Goal: Task Accomplishment & Management: Use online tool/utility

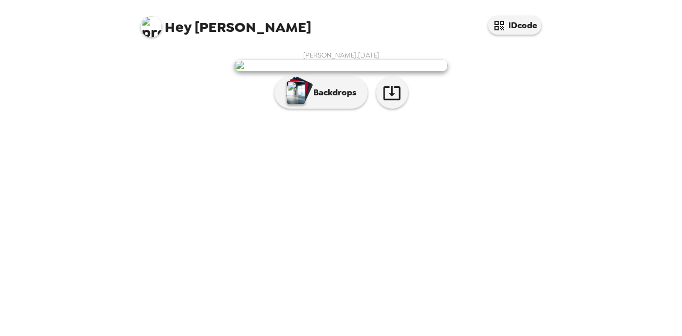
scroll to position [48, 0]
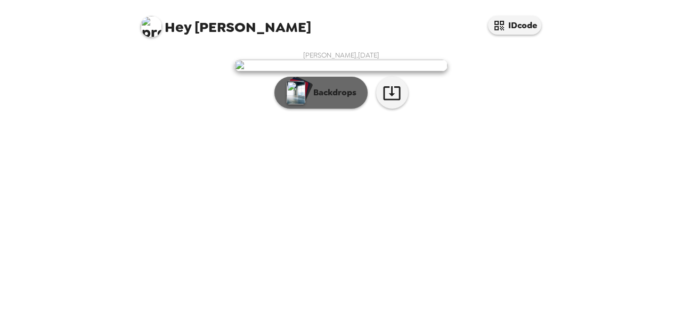
click at [335, 99] on p "Backdrops" at bounding box center [332, 92] width 49 height 13
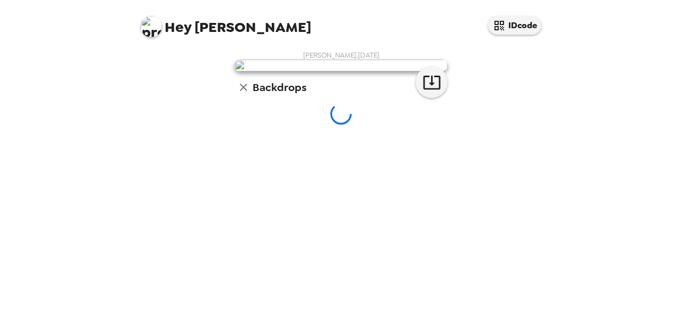
scroll to position [86, 0]
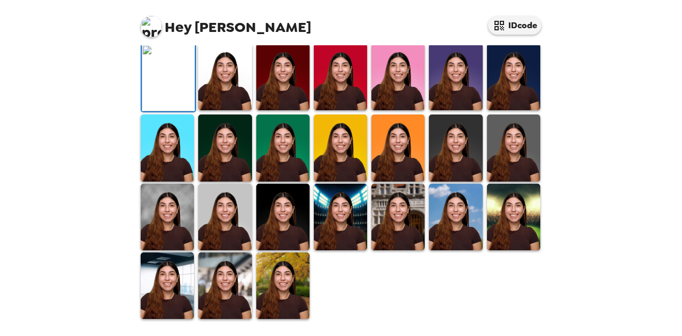
click at [237, 110] on img at bounding box center [224, 77] width 53 height 67
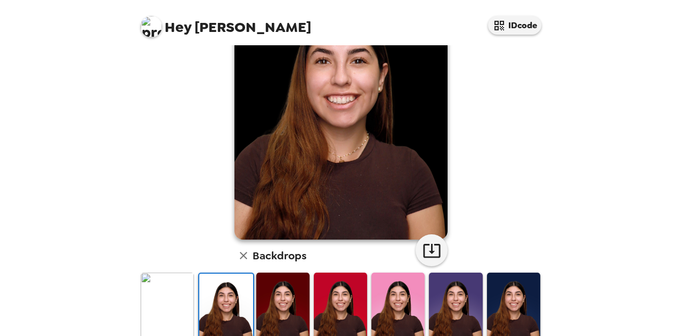
click at [280, 308] on img at bounding box center [282, 306] width 53 height 67
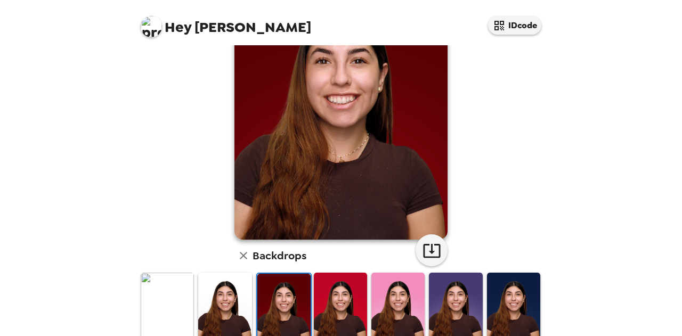
click at [235, 305] on img at bounding box center [224, 306] width 53 height 67
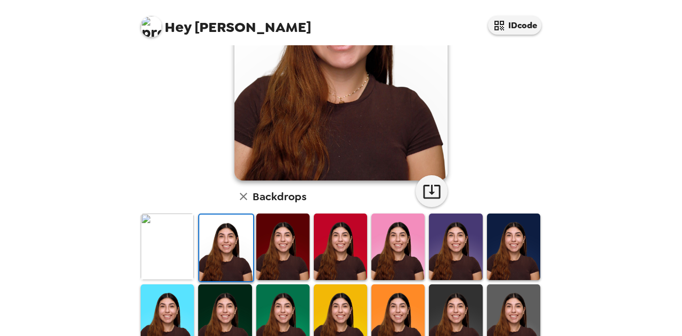
scroll to position [146, 0]
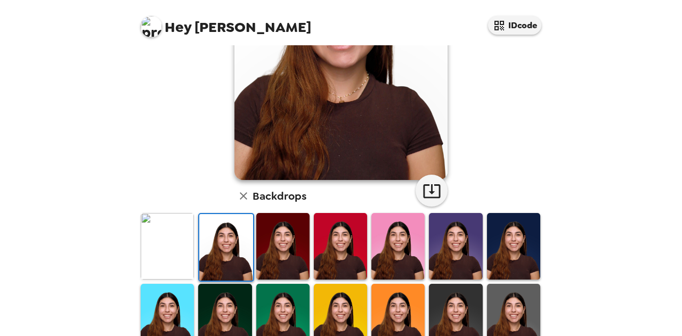
click at [296, 228] on img at bounding box center [282, 246] width 53 height 67
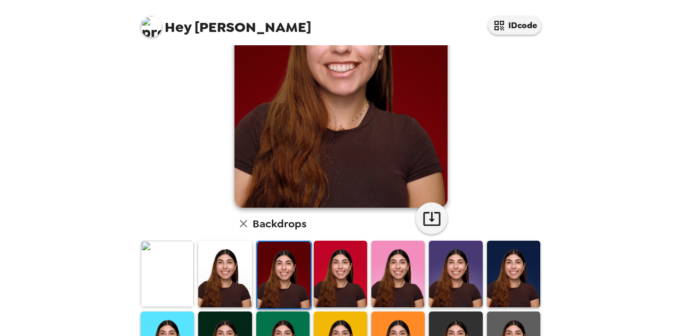
scroll to position [119, 0]
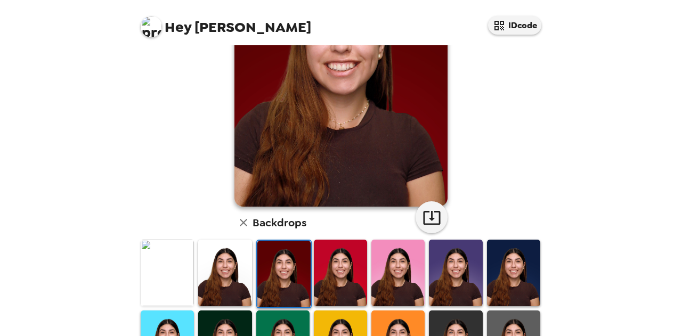
click at [322, 250] on img at bounding box center [340, 273] width 53 height 67
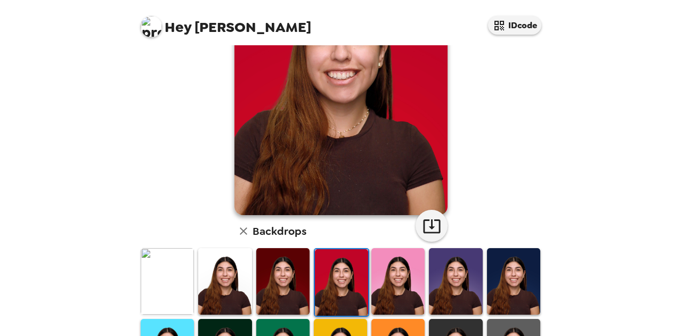
scroll to position [112, 0]
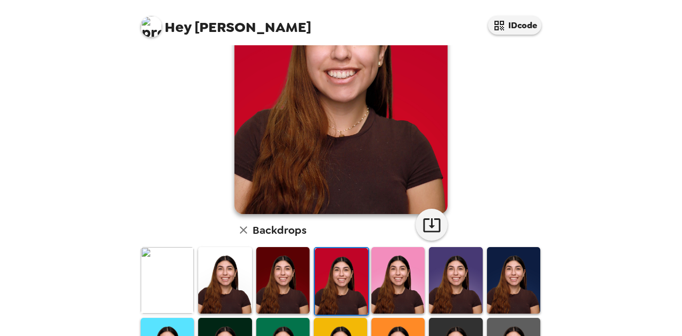
click at [387, 260] on img at bounding box center [398, 280] width 53 height 67
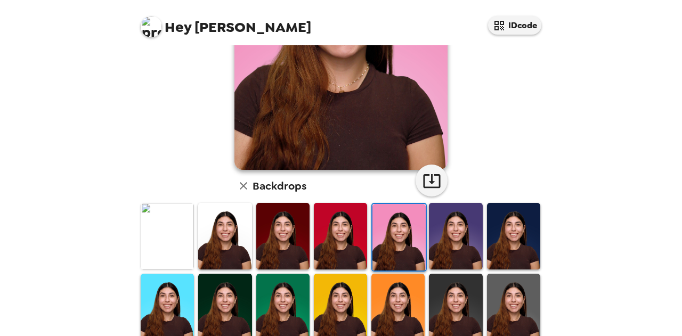
scroll to position [159, 0]
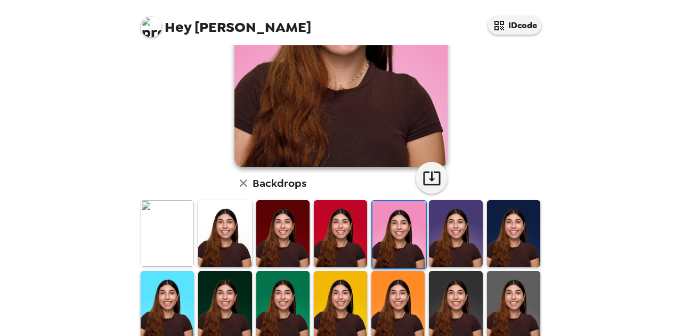
click at [467, 212] on img at bounding box center [455, 233] width 53 height 67
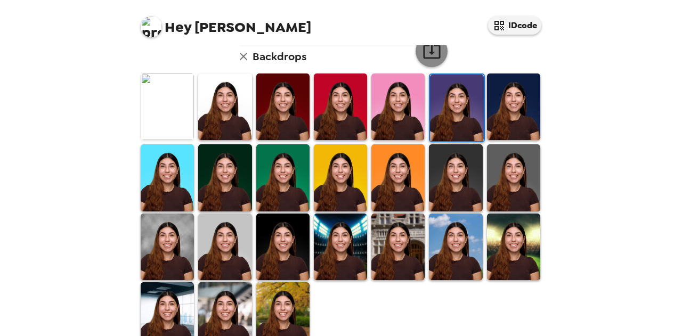
scroll to position [310, 0]
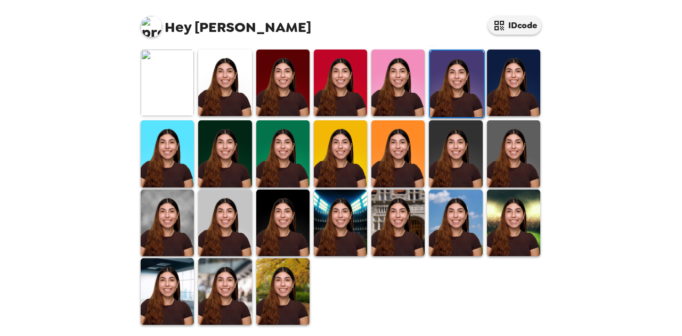
click at [232, 288] on img at bounding box center [224, 292] width 53 height 67
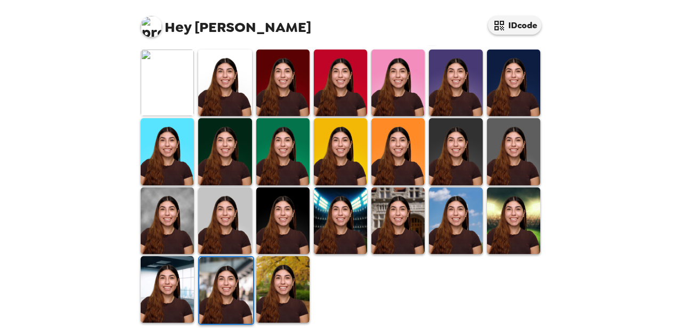
click at [295, 274] on img at bounding box center [282, 289] width 53 height 67
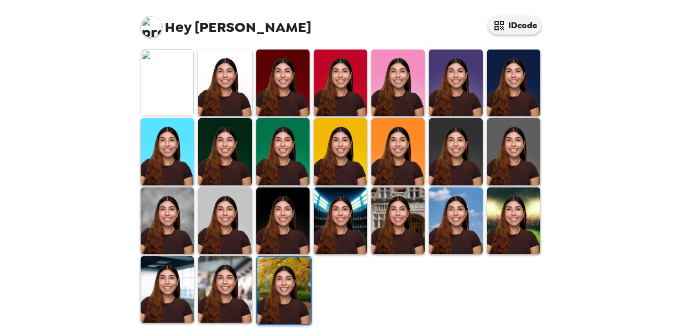
click at [515, 206] on img at bounding box center [513, 221] width 53 height 67
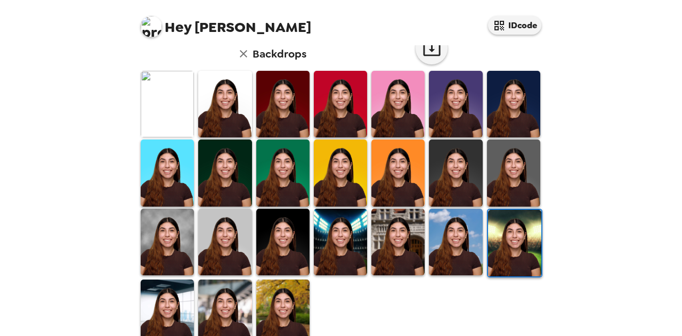
scroll to position [289, 0]
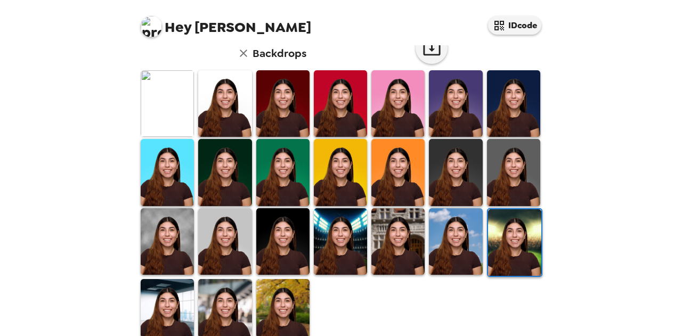
click at [346, 223] on img at bounding box center [340, 241] width 53 height 67
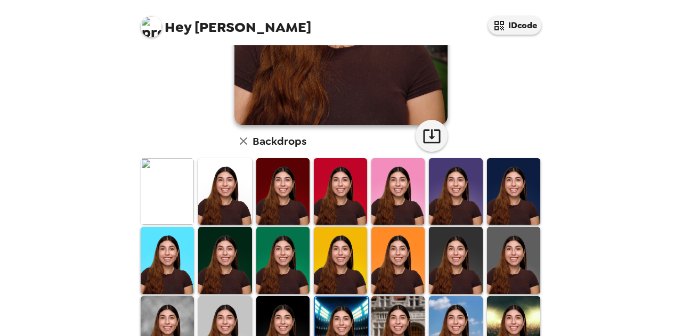
scroll to position [281, 0]
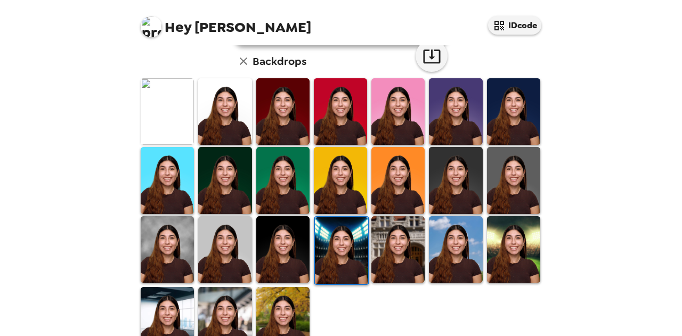
click at [443, 235] on img at bounding box center [455, 249] width 53 height 67
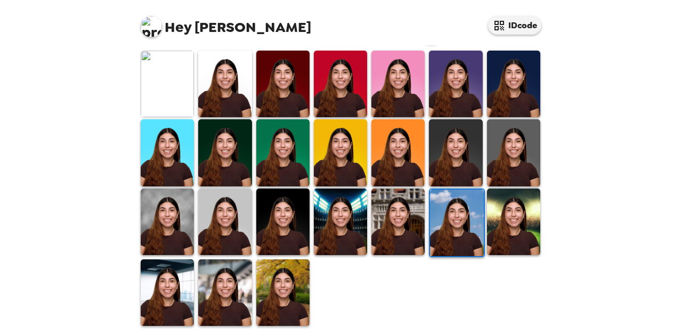
scroll to position [309, 0]
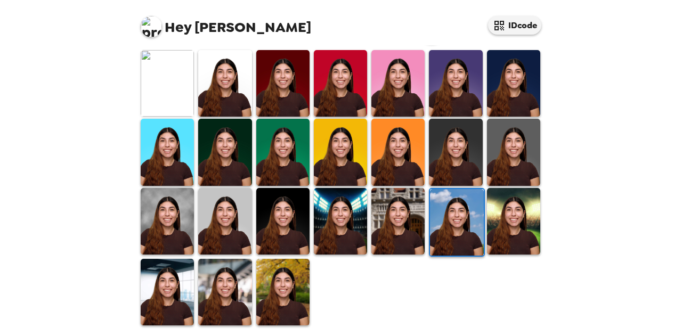
click at [180, 100] on img at bounding box center [167, 83] width 53 height 67
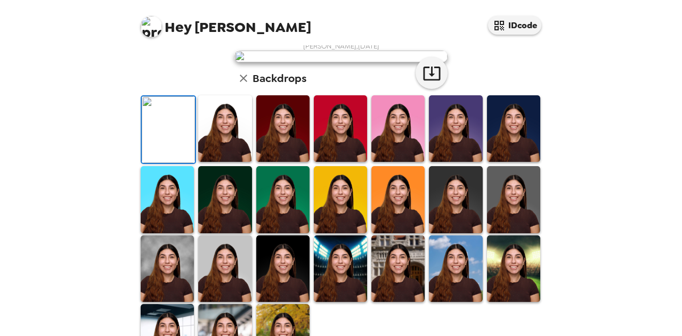
scroll to position [10, 0]
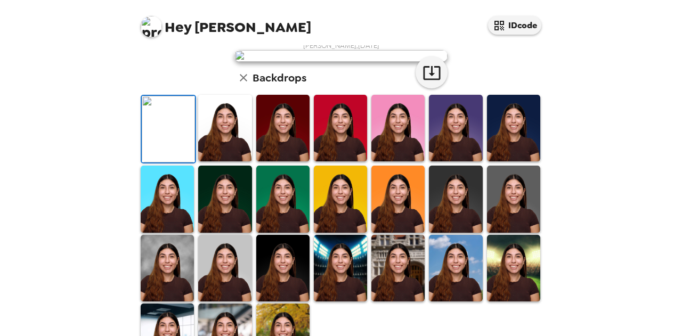
click at [514, 122] on div "[PERSON_NAME] , [DATE] Backdrops" at bounding box center [341, 206] width 405 height 330
click at [608, 95] on div "Hey [PERSON_NAME] IDcode [PERSON_NAME] , [DATE] Backdrops" at bounding box center [341, 168] width 682 height 336
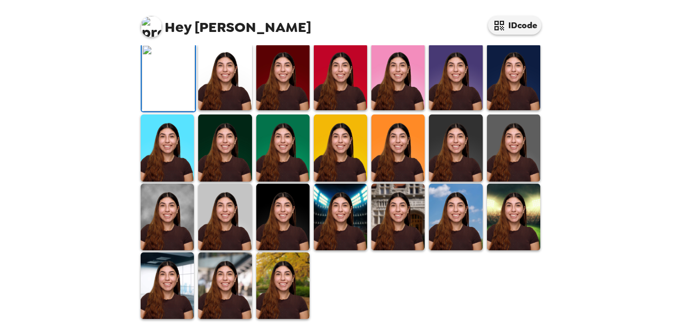
scroll to position [301, 0]
click at [233, 220] on img at bounding box center [224, 217] width 53 height 67
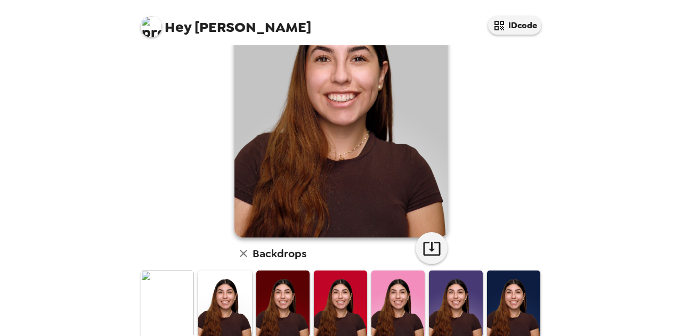
scroll to position [91, 0]
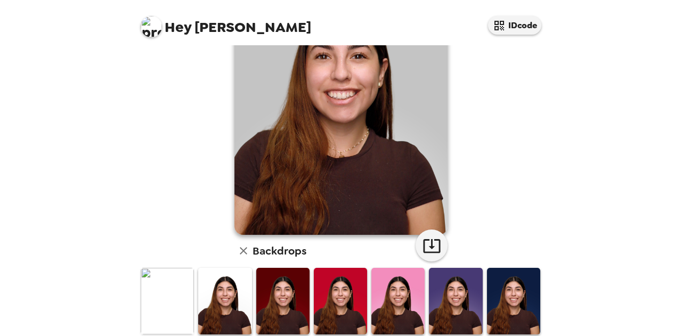
click at [243, 295] on img at bounding box center [224, 301] width 53 height 67
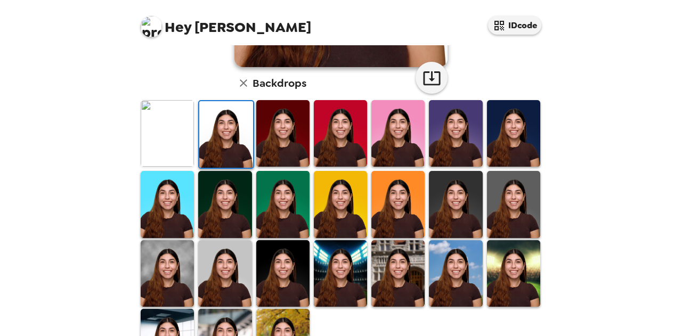
scroll to position [260, 0]
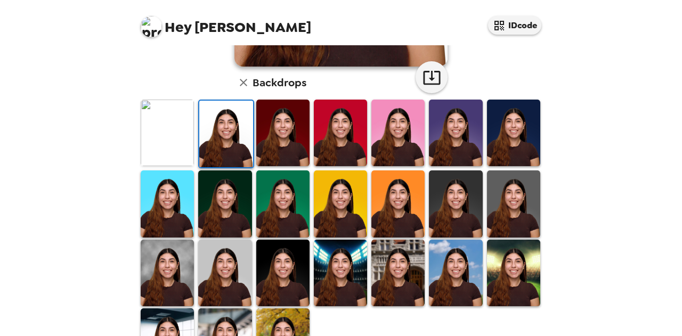
click at [192, 276] on img at bounding box center [167, 273] width 53 height 67
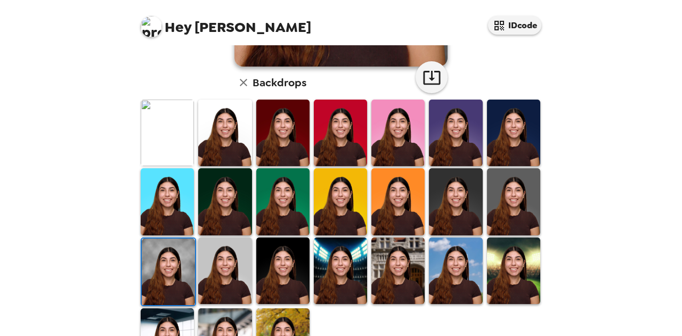
click at [205, 271] on img at bounding box center [224, 271] width 53 height 67
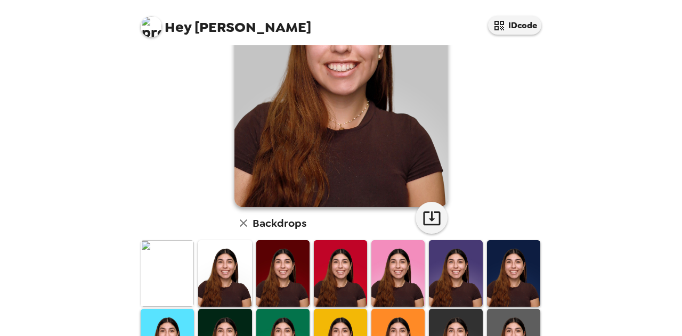
scroll to position [119, 0]
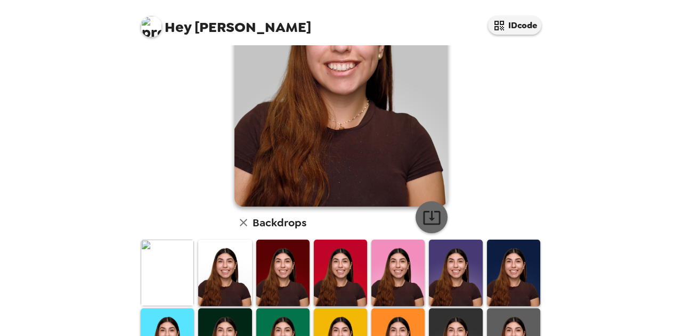
click at [436, 227] on icon "button" at bounding box center [432, 217] width 19 height 19
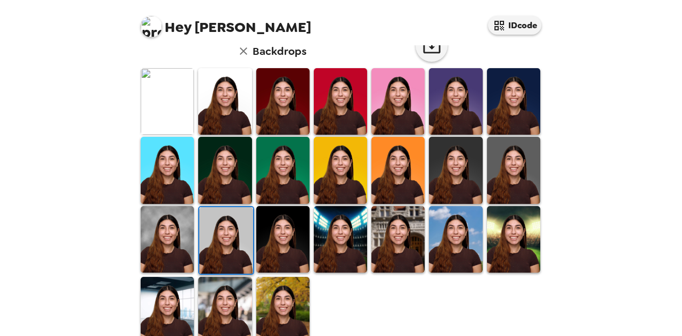
scroll to position [310, 0]
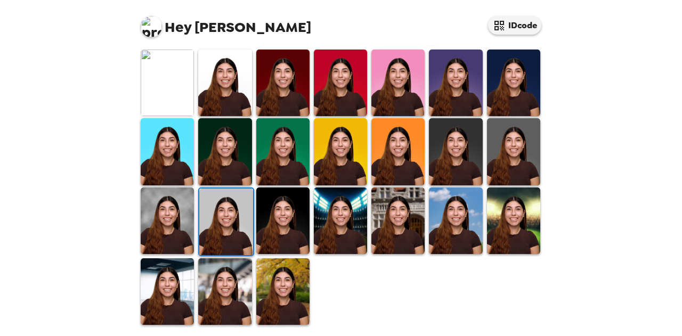
click at [241, 288] on img at bounding box center [224, 292] width 53 height 67
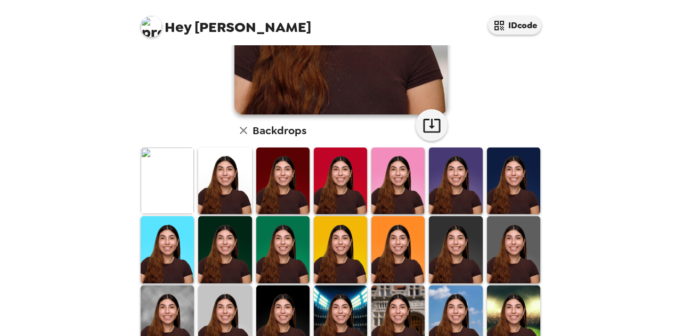
scroll to position [0, 0]
